Goal: Transaction & Acquisition: Purchase product/service

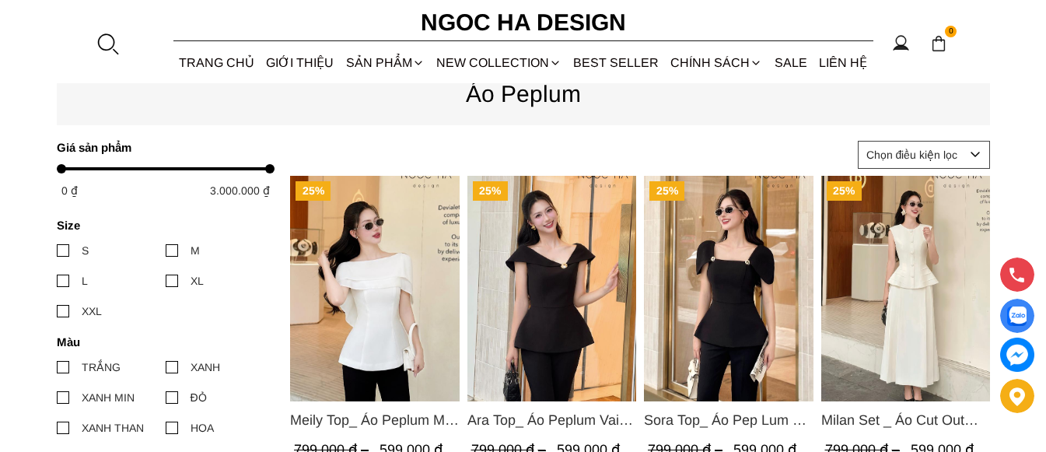
scroll to position [622, 0]
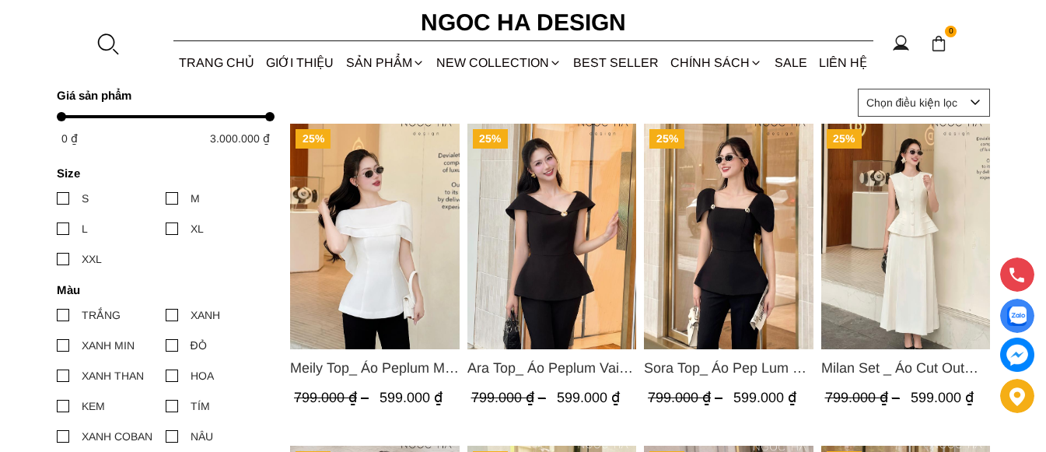
scroll to position [700, 0]
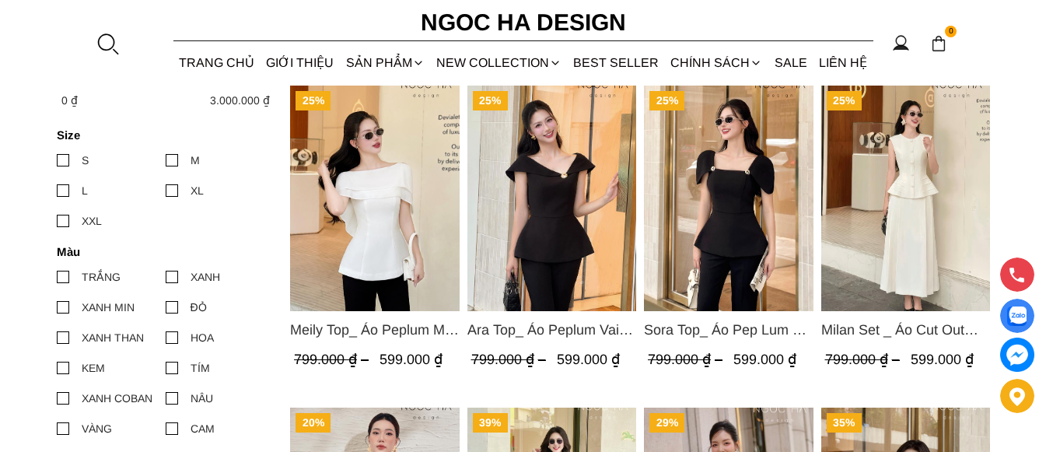
click at [733, 237] on img "Product image - Sora Top_ Áo Pep Lum Vai Chờm Đính Cúc 2 Bên Màu Đen A1081" at bounding box center [729, 199] width 170 height 226
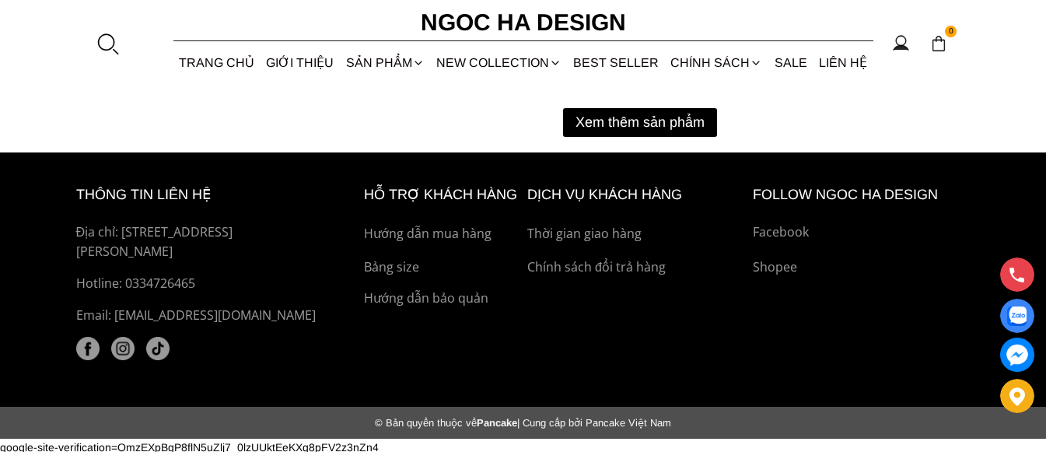
scroll to position [2296, 0]
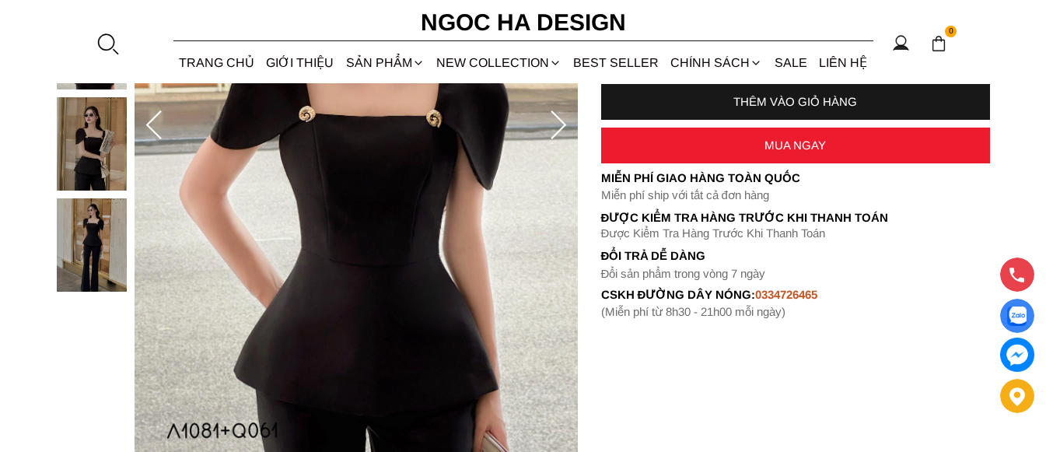
scroll to position [311, 0]
